Goal: Find specific page/section: Find specific page/section

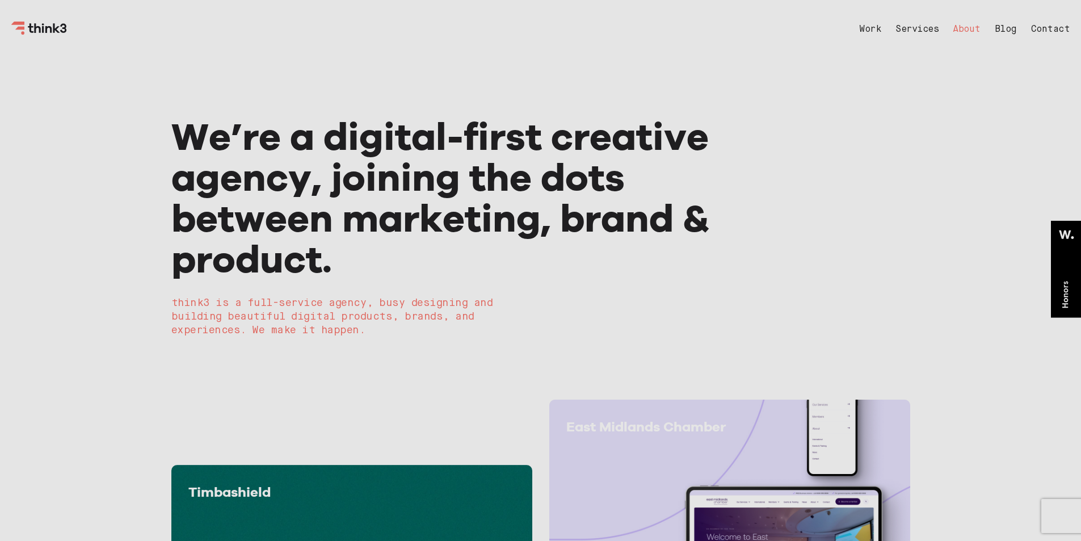
click at [965, 29] on link "About" at bounding box center [966, 29] width 28 height 9
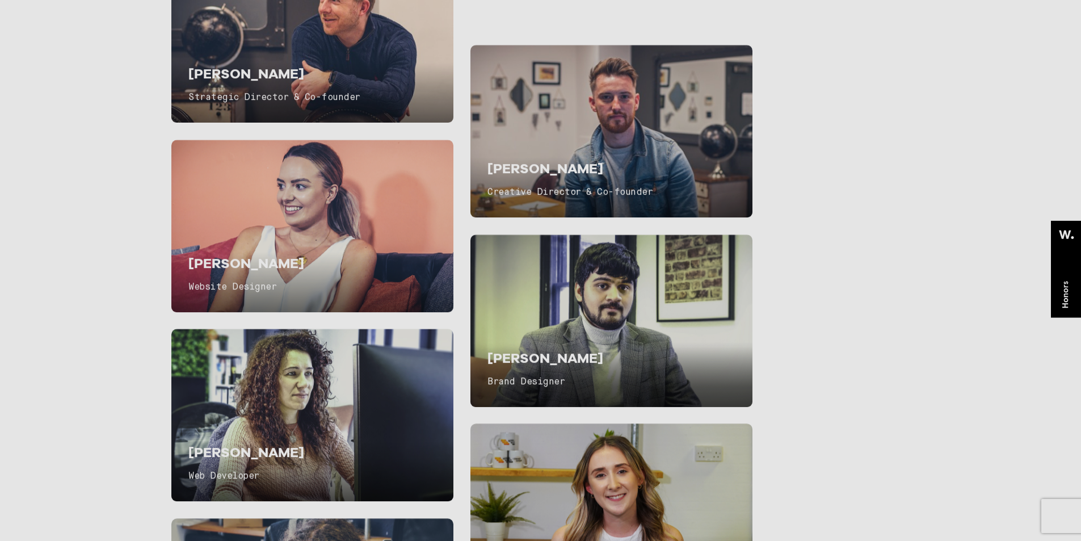
scroll to position [2260, 0]
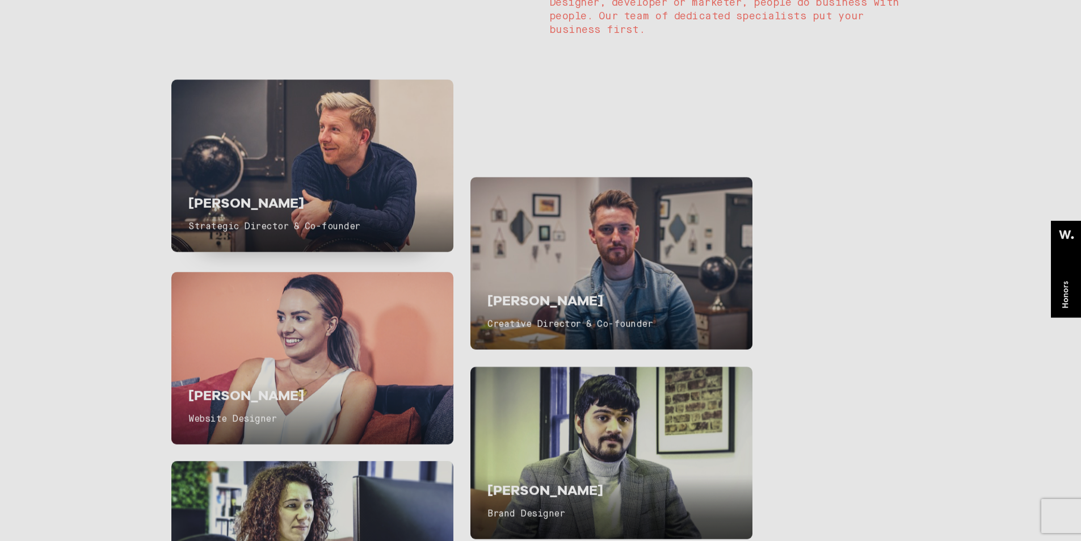
drag, startPoint x: 183, startPoint y: 229, endPoint x: 323, endPoint y: 226, distance: 140.1
click at [323, 226] on div "[PERSON_NAME] Strategic Director & Co-founder" at bounding box center [312, 165] width 282 height 172
click at [320, 230] on span "Strategic Director & Co-founder" at bounding box center [274, 226] width 172 height 9
click at [298, 228] on span "Strategic Director & Co-founder" at bounding box center [274, 226] width 172 height 9
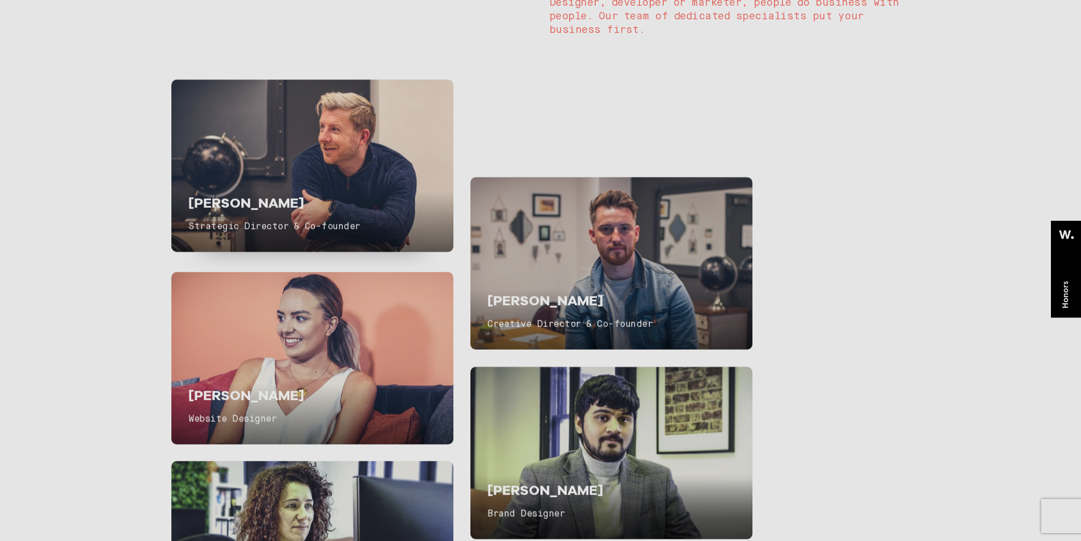
click at [298, 228] on span "Strategic Director & Co-founder" at bounding box center [274, 226] width 172 height 9
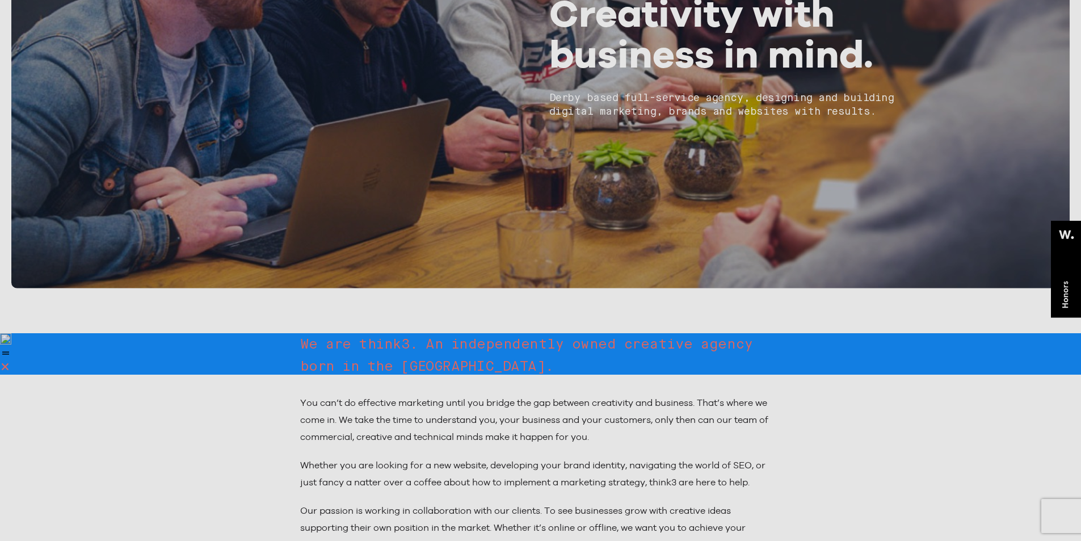
scroll to position [0, 0]
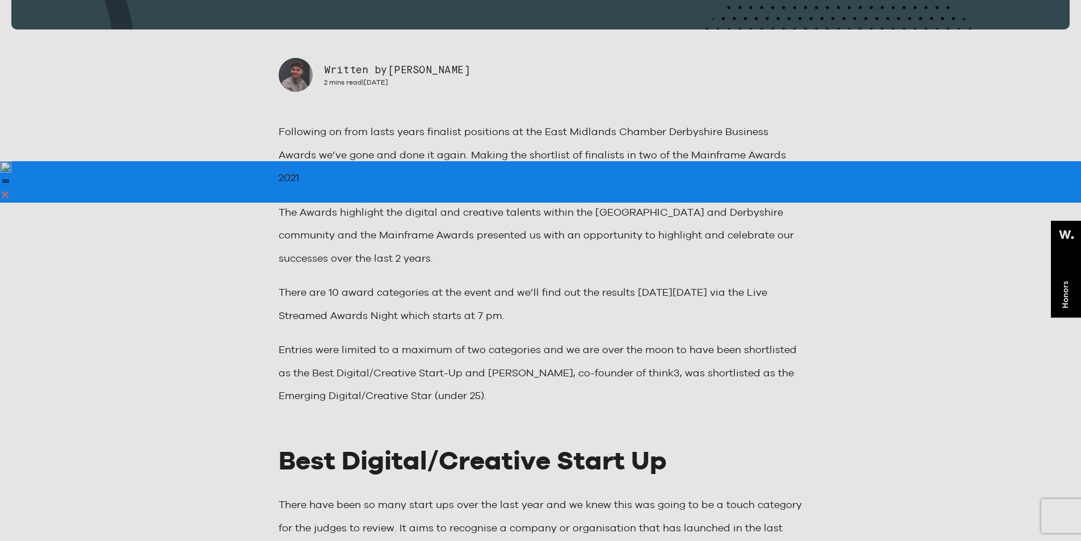
scroll to position [408, 0]
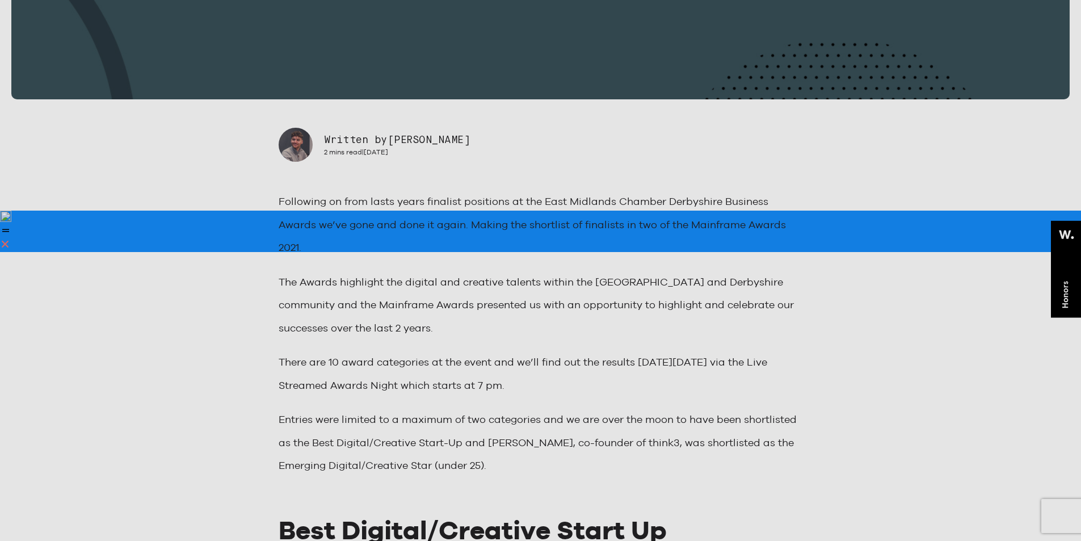
click at [399, 141] on span "Gaz Jones" at bounding box center [428, 140] width 83 height 10
click at [431, 142] on span "Gaz Jones" at bounding box center [428, 140] width 83 height 10
copy span "Gaz Jones"
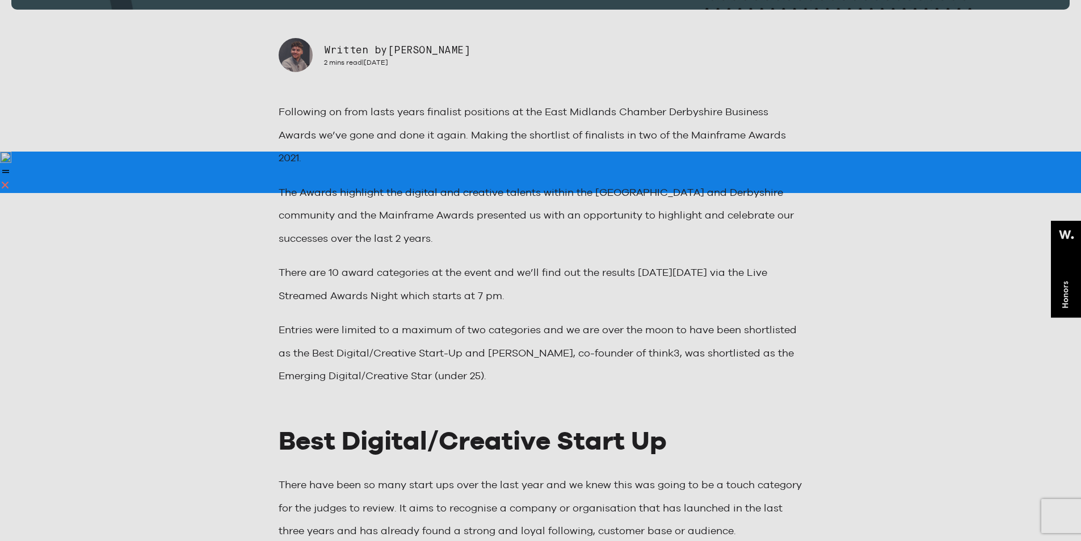
scroll to position [545, 0]
